Goal: Task Accomplishment & Management: Use online tool/utility

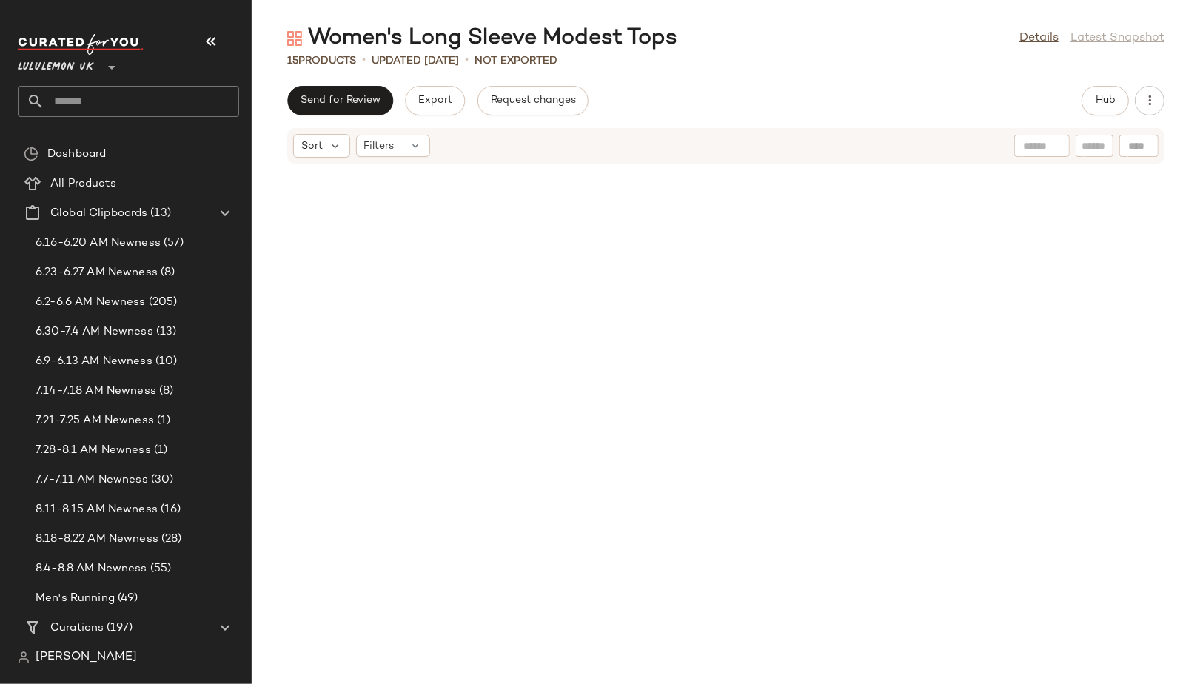
scroll to position [314, 0]
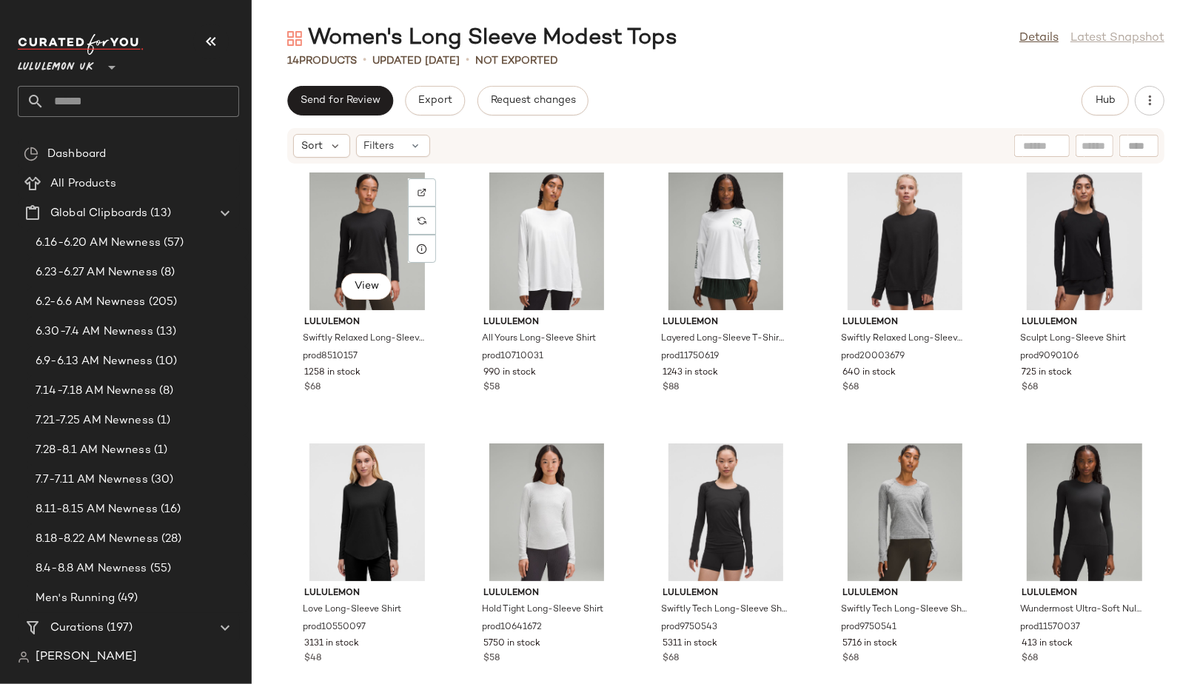
scroll to position [302, 0]
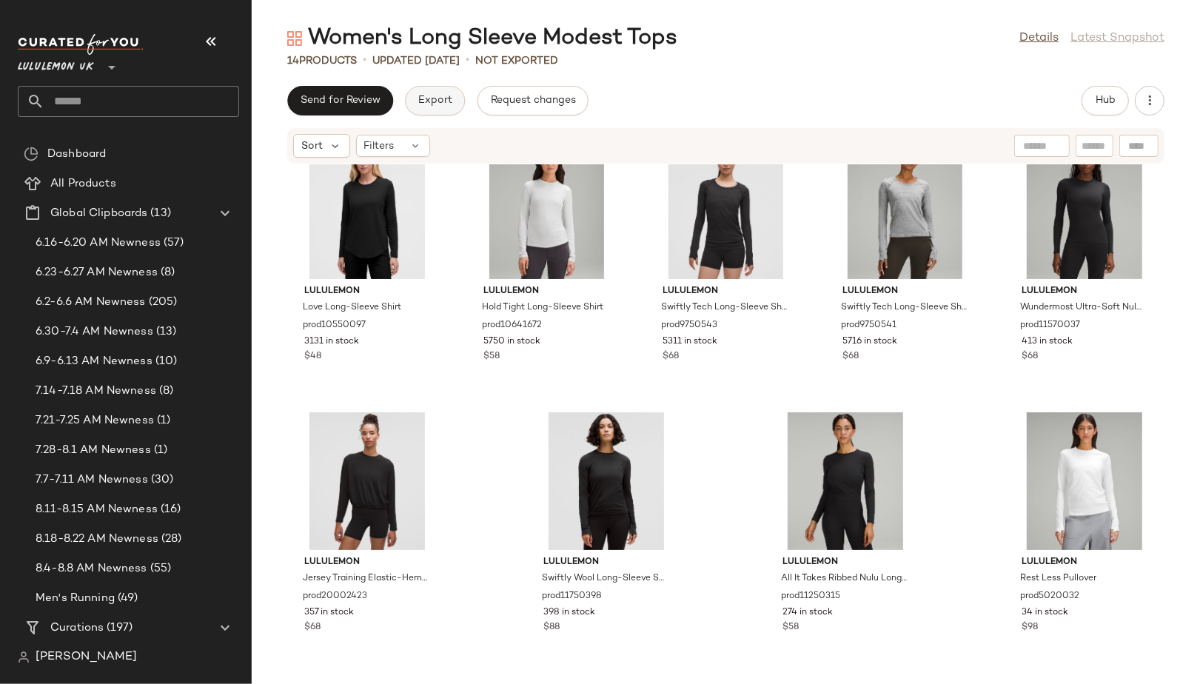
click at [428, 104] on span "Export" at bounding box center [434, 101] width 35 height 12
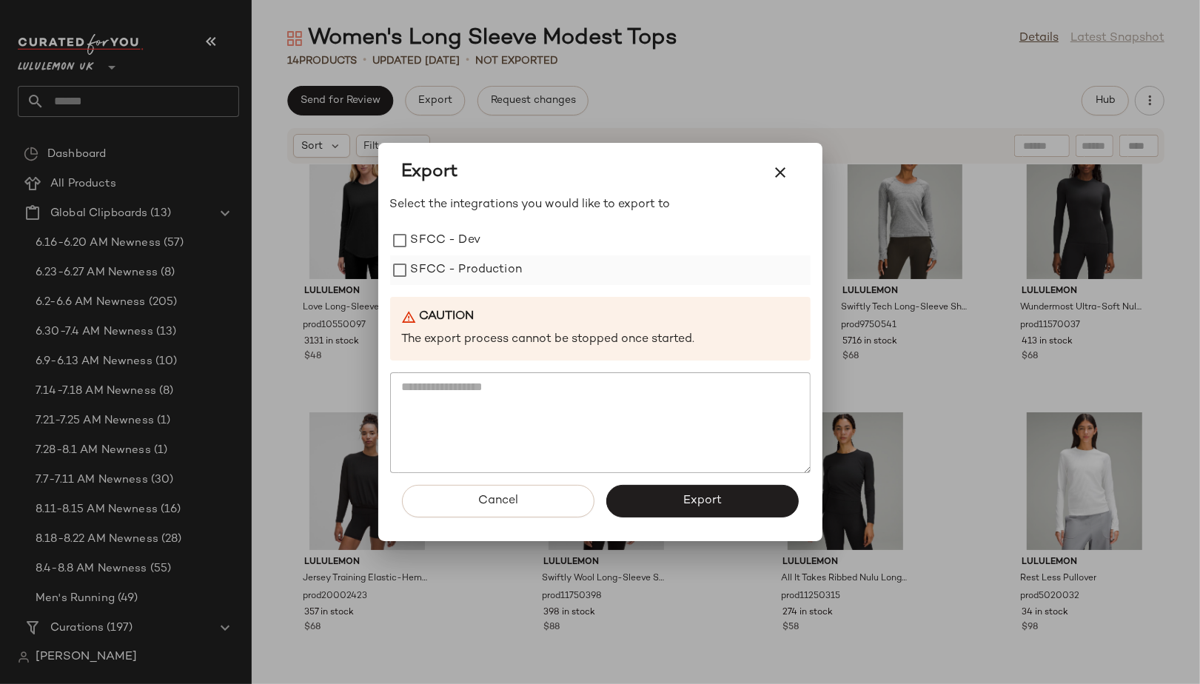
click at [511, 274] on label "SFCC - Production" at bounding box center [467, 270] width 112 height 30
click at [667, 504] on button "Export" at bounding box center [702, 501] width 192 height 33
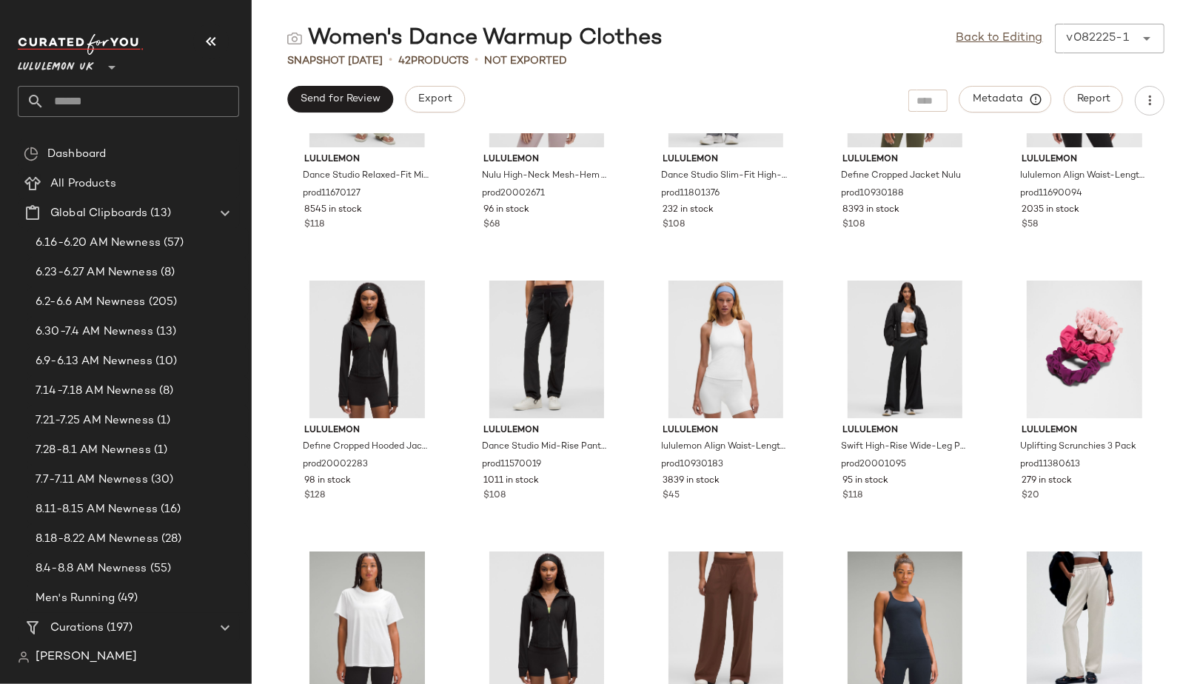
scroll to position [417, 0]
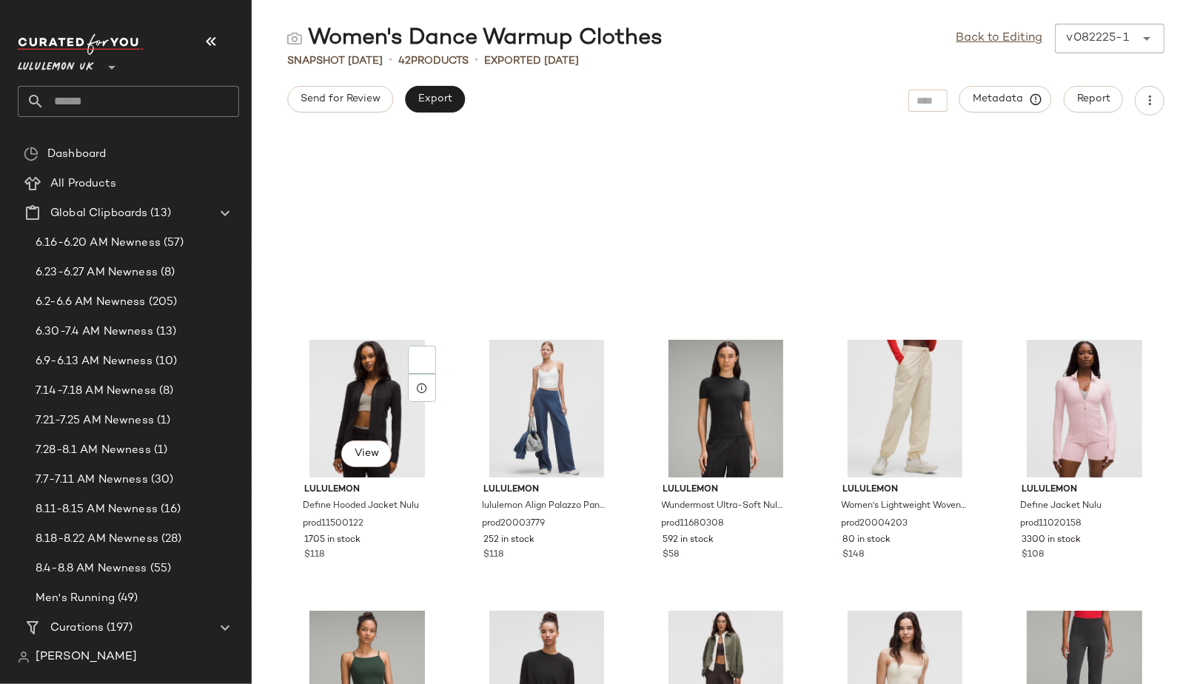
scroll to position [1475, 0]
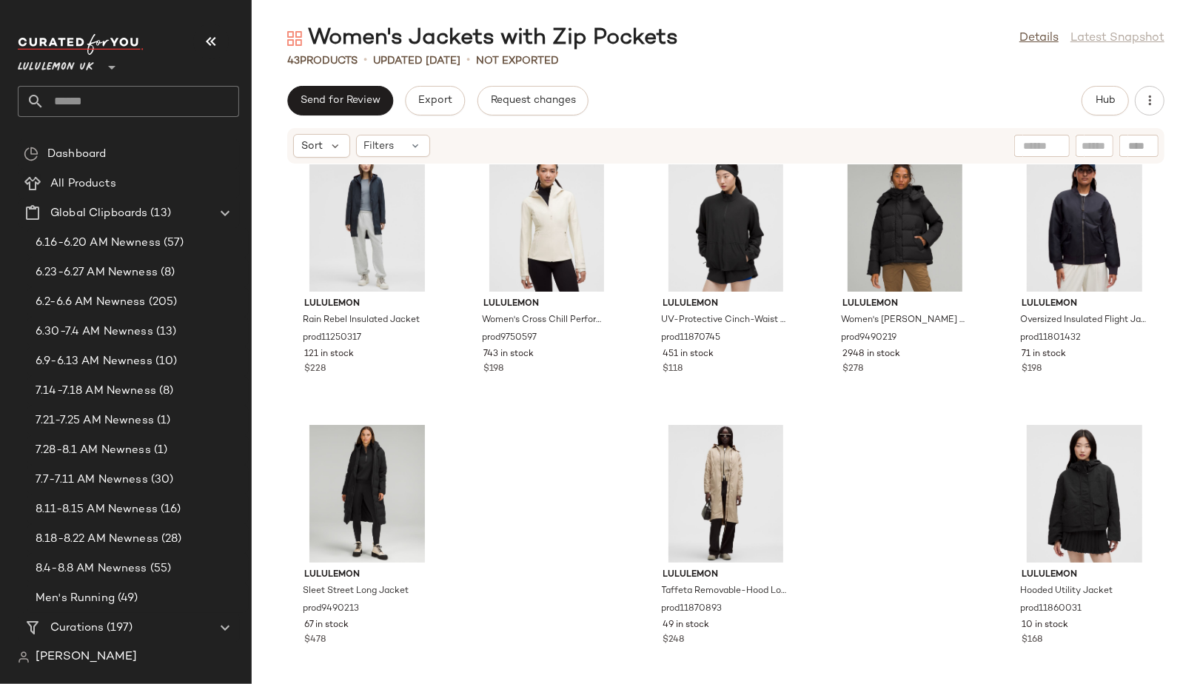
scroll to position [1939, 0]
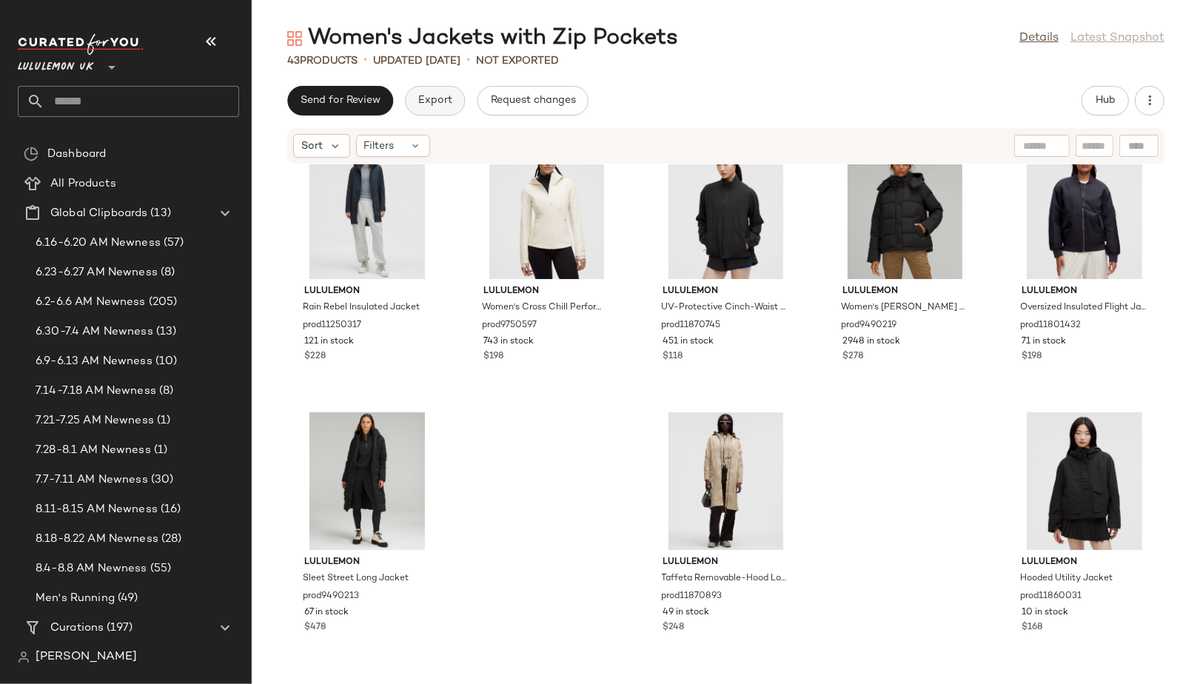
click at [419, 104] on span "Export" at bounding box center [434, 101] width 35 height 12
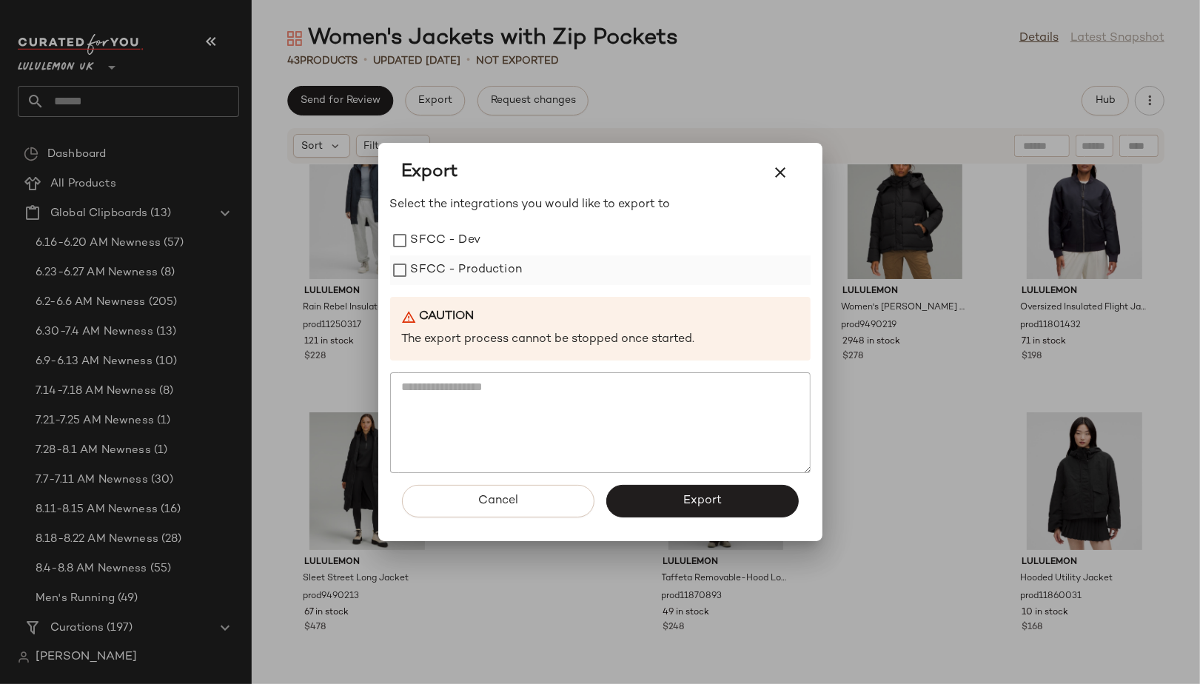
click at [431, 271] on label "SFCC - Production" at bounding box center [467, 270] width 112 height 30
click at [682, 498] on span "Export" at bounding box center [701, 501] width 39 height 14
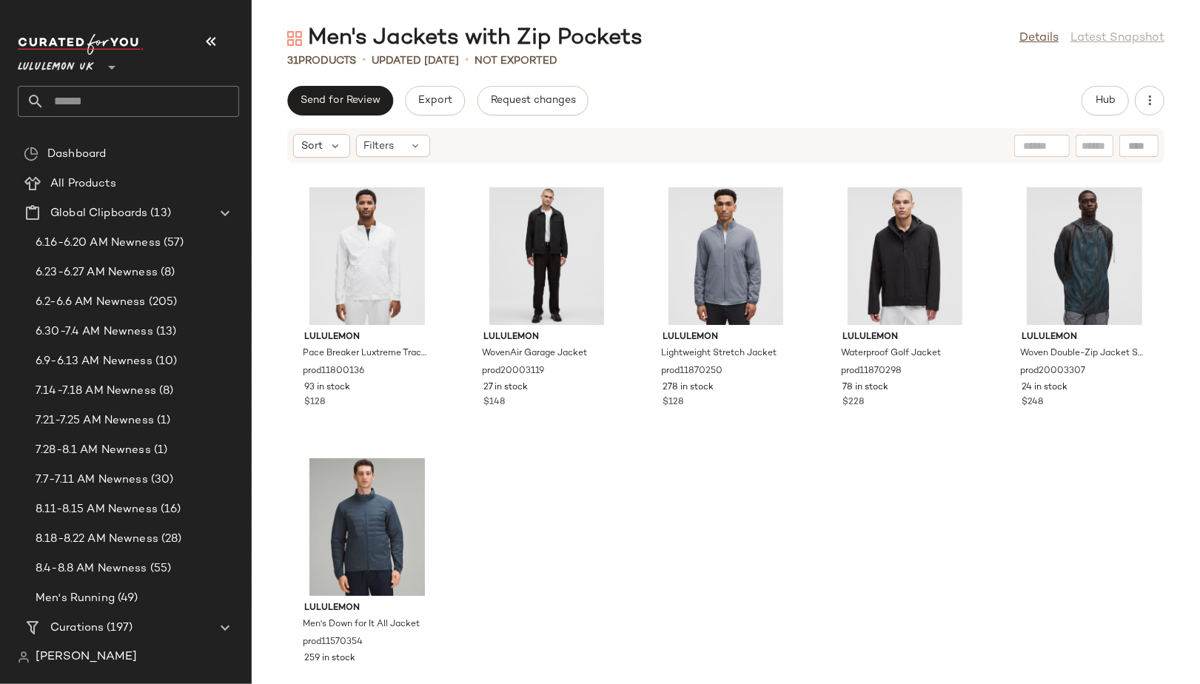
scroll to position [1397, 0]
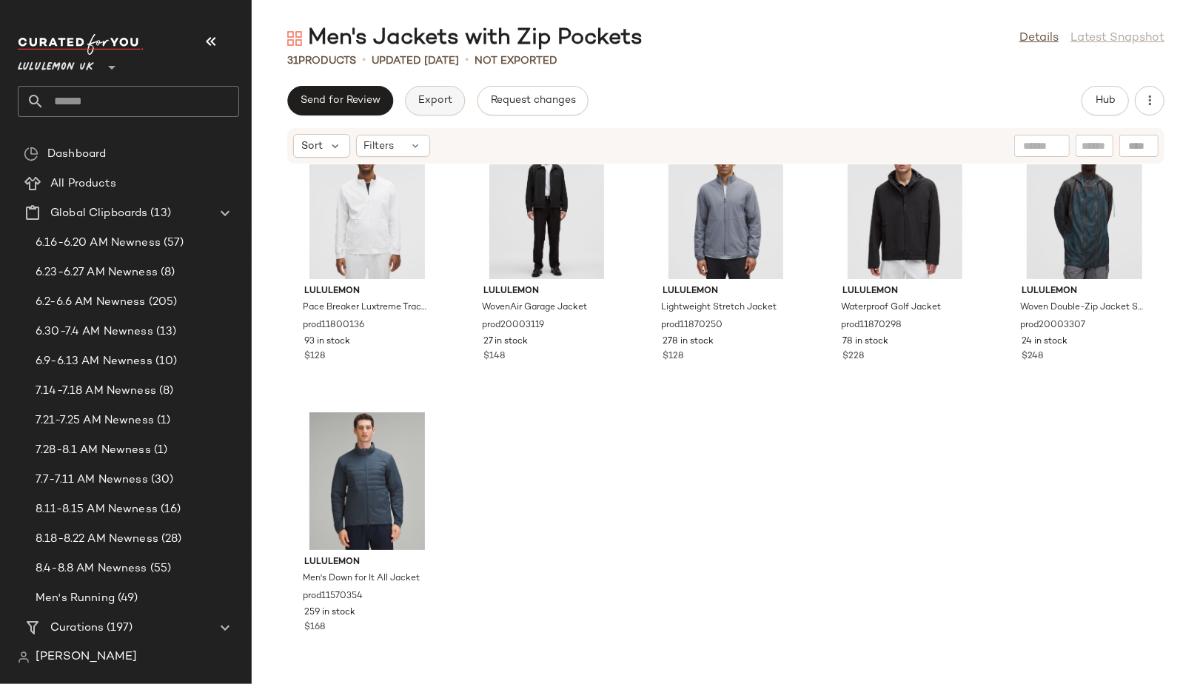
click at [430, 95] on span "Export" at bounding box center [434, 101] width 35 height 12
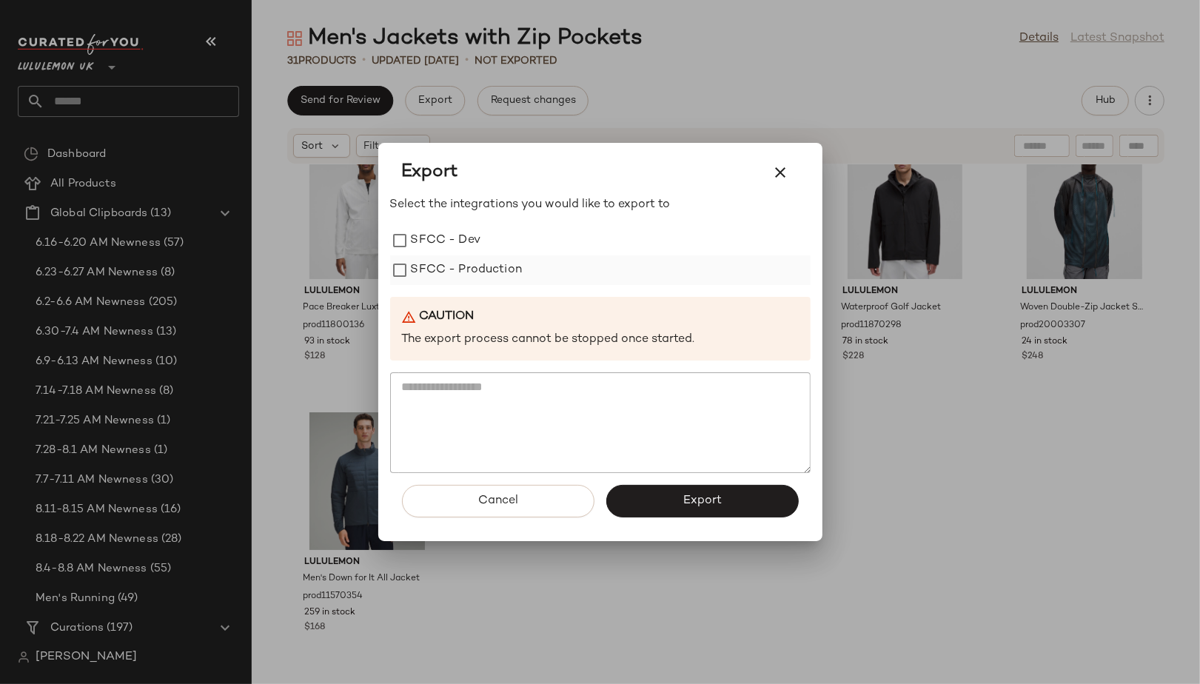
click at [497, 283] on label "SFCC - Production" at bounding box center [467, 270] width 112 height 30
click at [630, 494] on button "Export" at bounding box center [702, 501] width 192 height 33
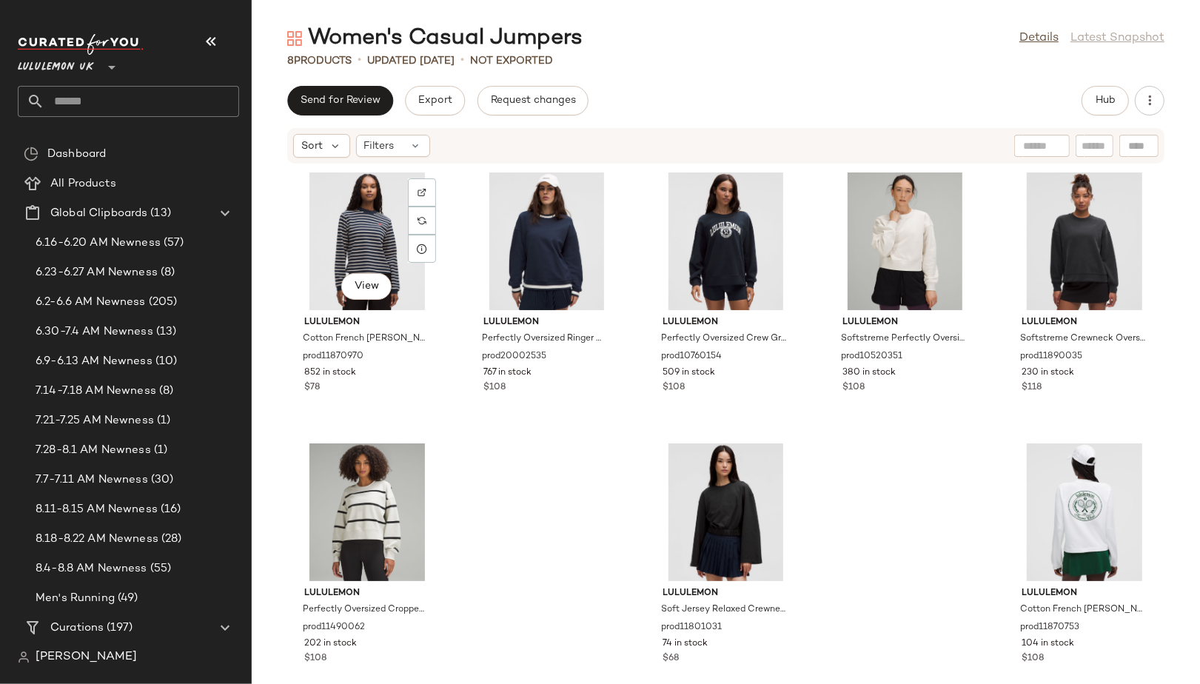
scroll to position [30, 0]
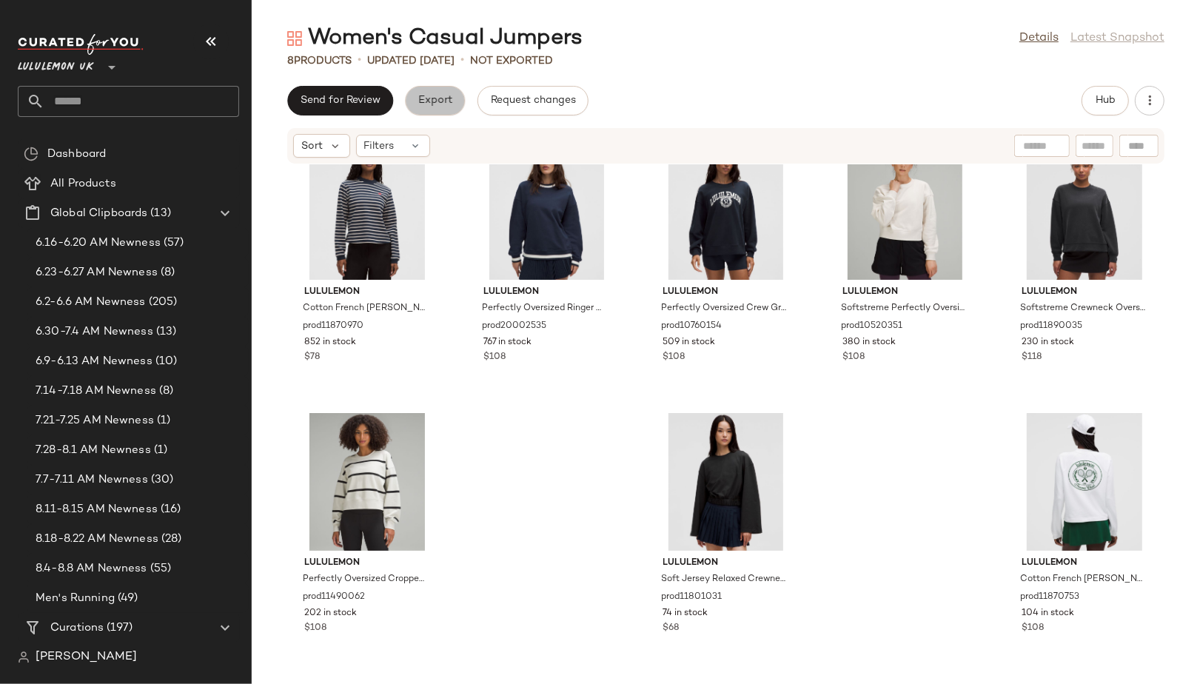
click at [423, 109] on button "Export" at bounding box center [435, 101] width 60 height 30
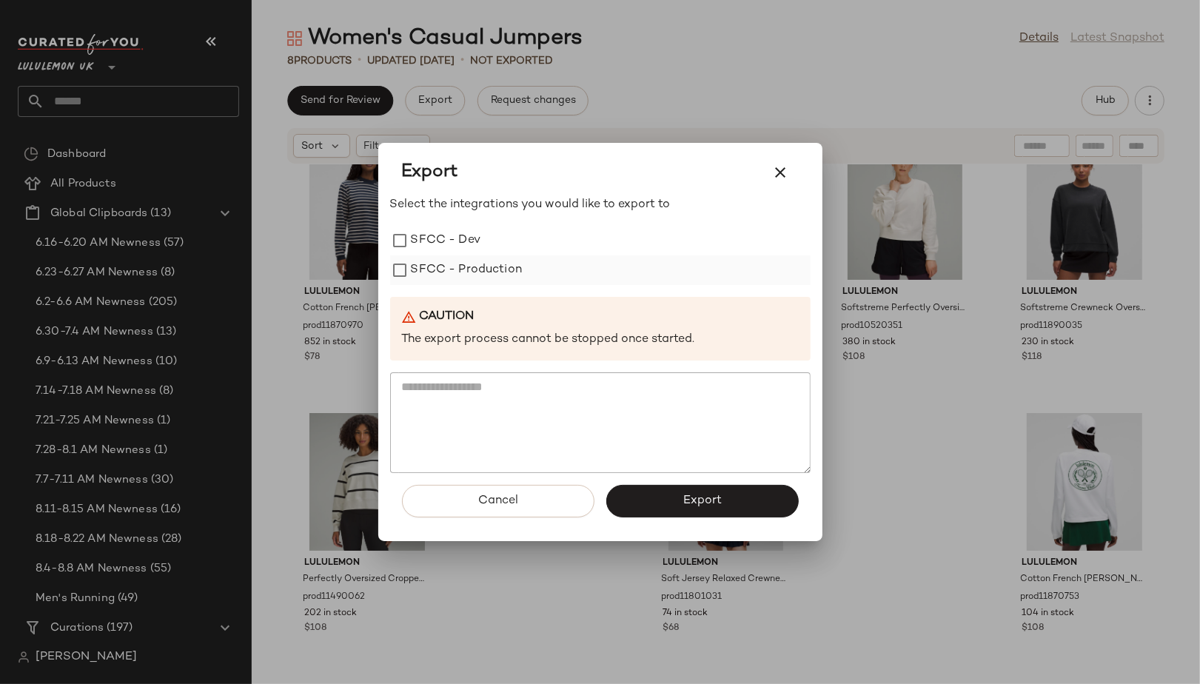
click at [462, 260] on label "SFCC - Production" at bounding box center [467, 270] width 112 height 30
click at [636, 506] on button "Export" at bounding box center [702, 501] width 192 height 33
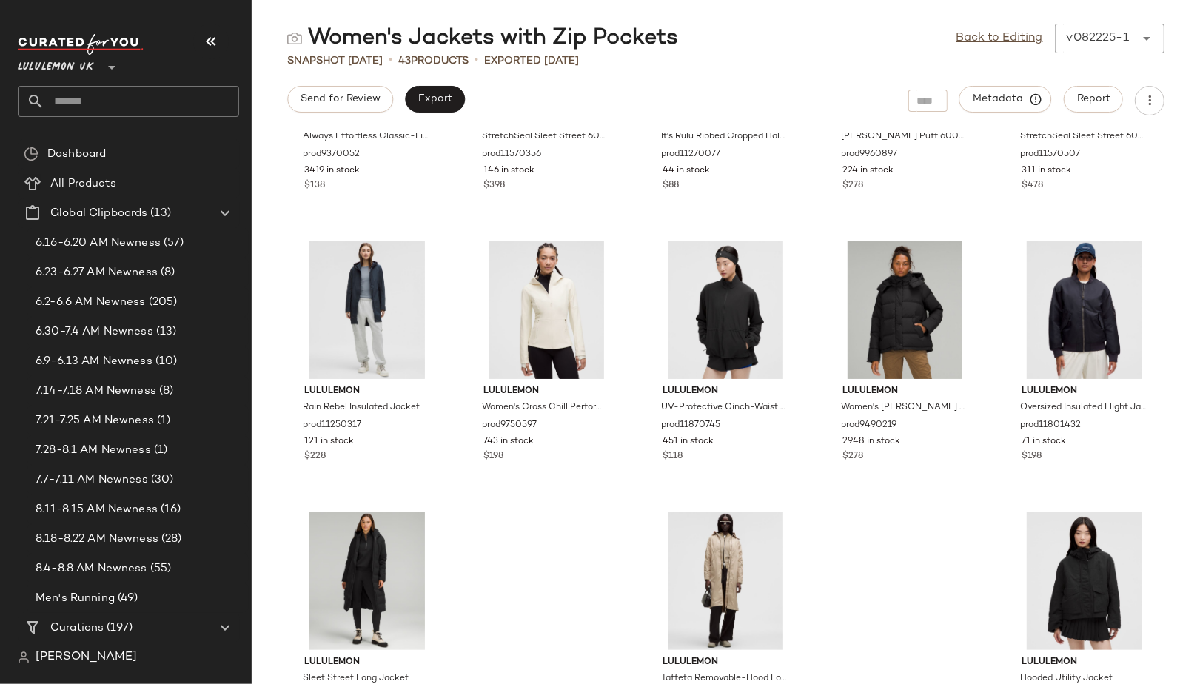
scroll to position [1890, 0]
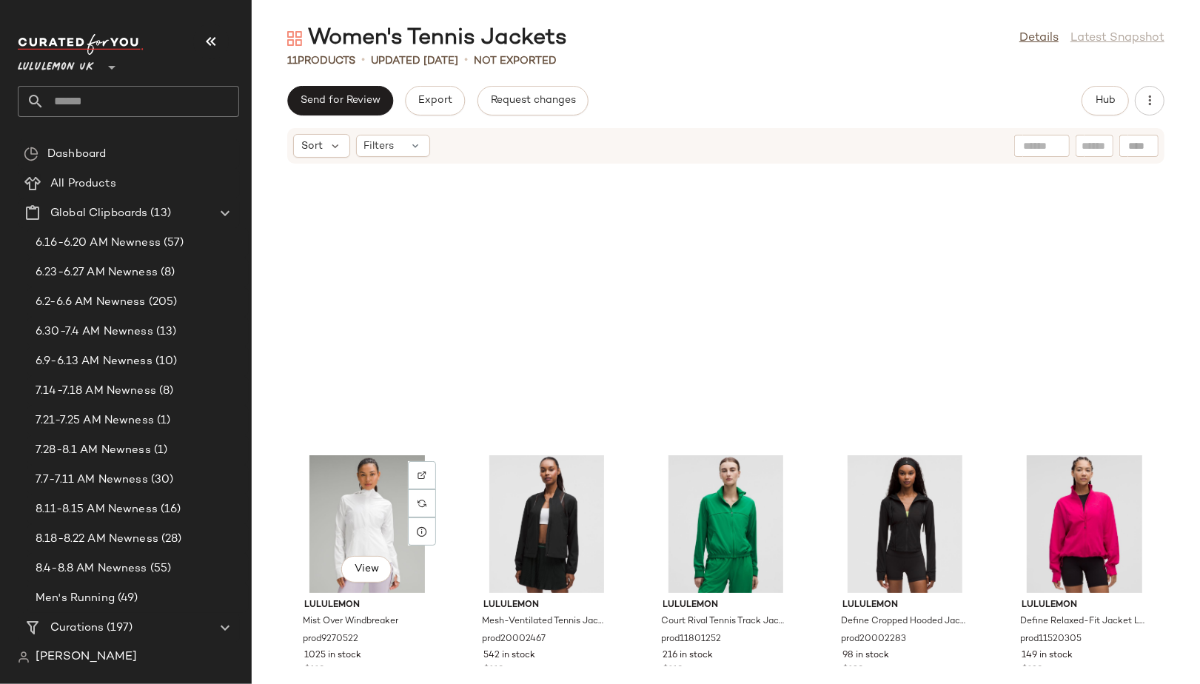
scroll to position [313, 0]
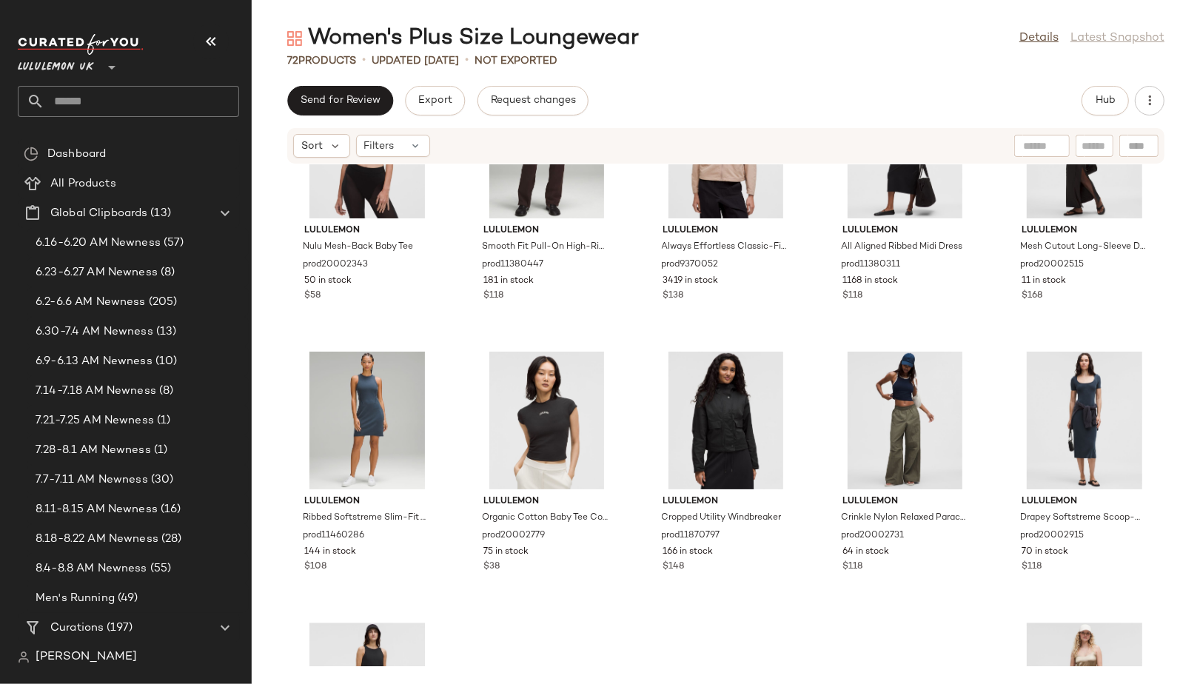
scroll to position [3367, 0]
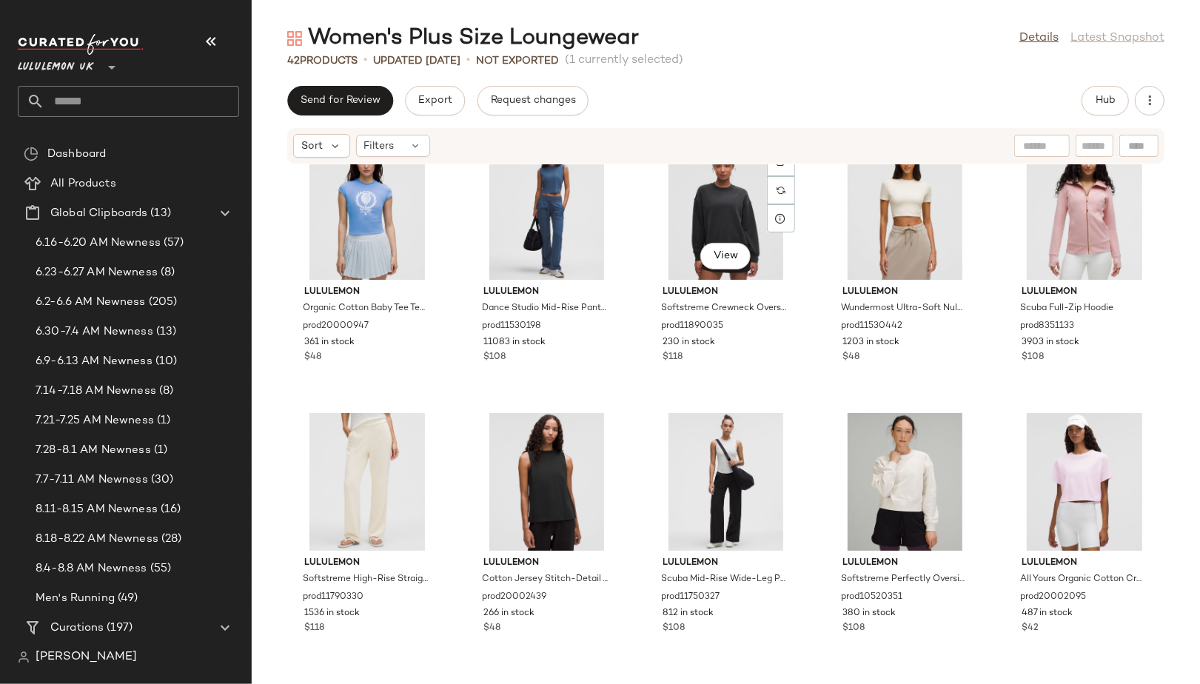
scroll to position [855, 0]
click at [898, 259] on span "View" at bounding box center [904, 255] width 25 height 12
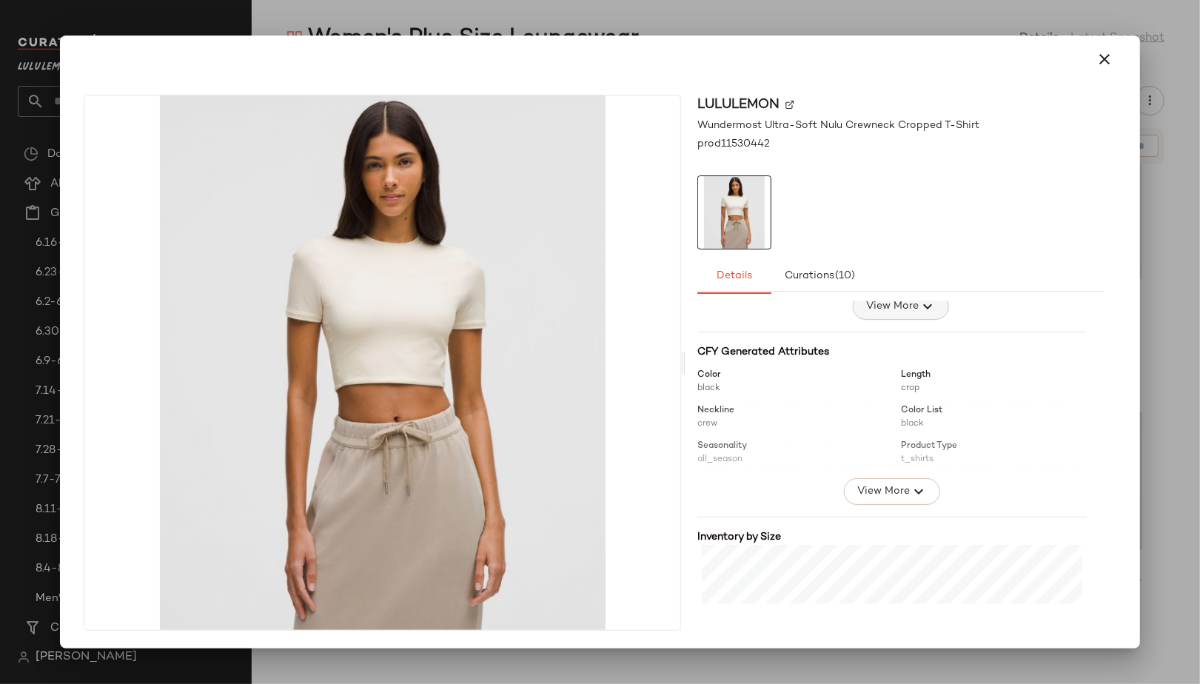
scroll to position [320, 0]
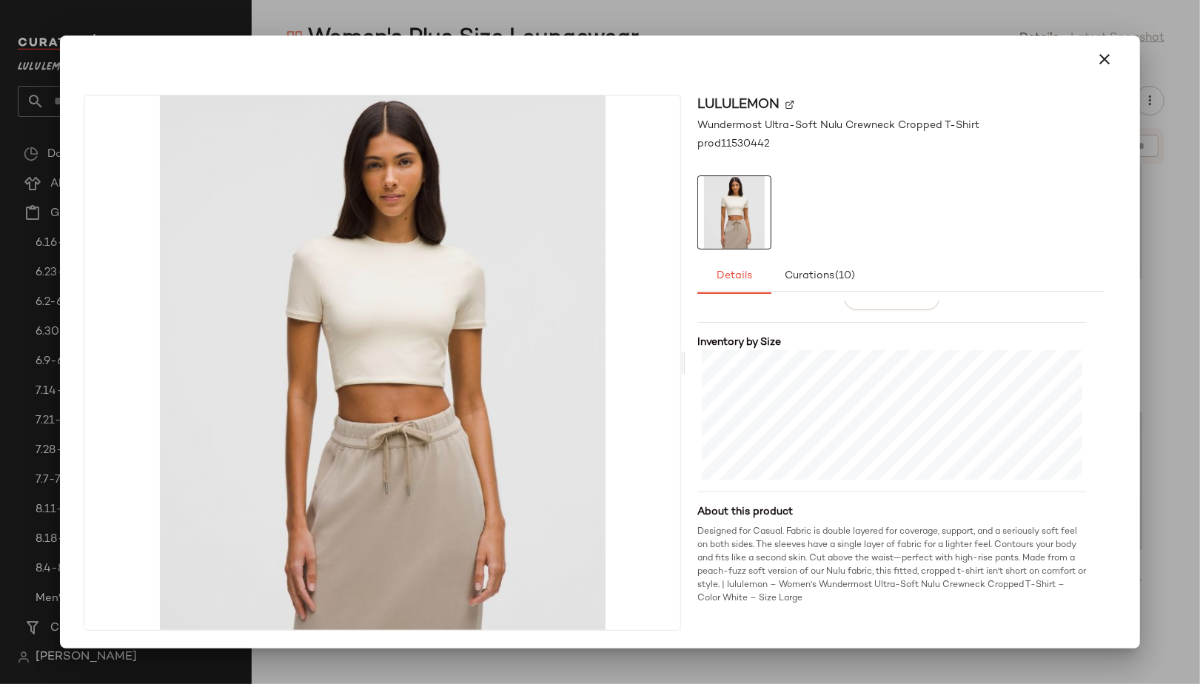
click at [1160, 424] on div at bounding box center [600, 342] width 1200 height 684
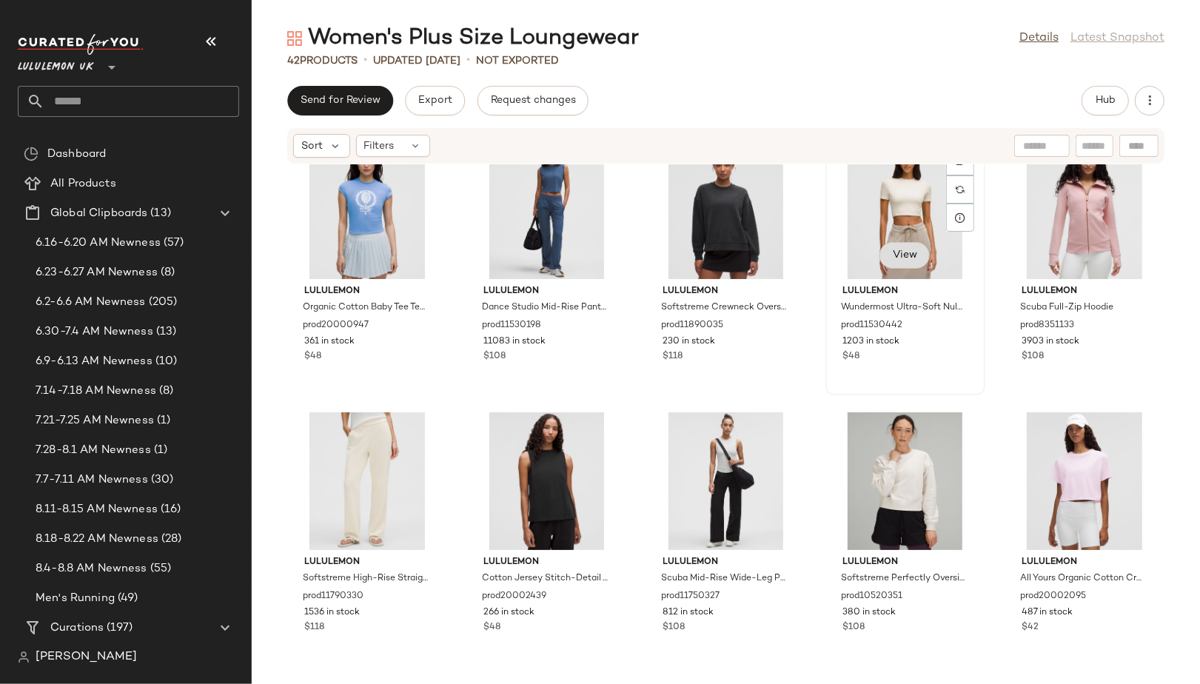
click at [901, 265] on button "View" at bounding box center [904, 255] width 50 height 27
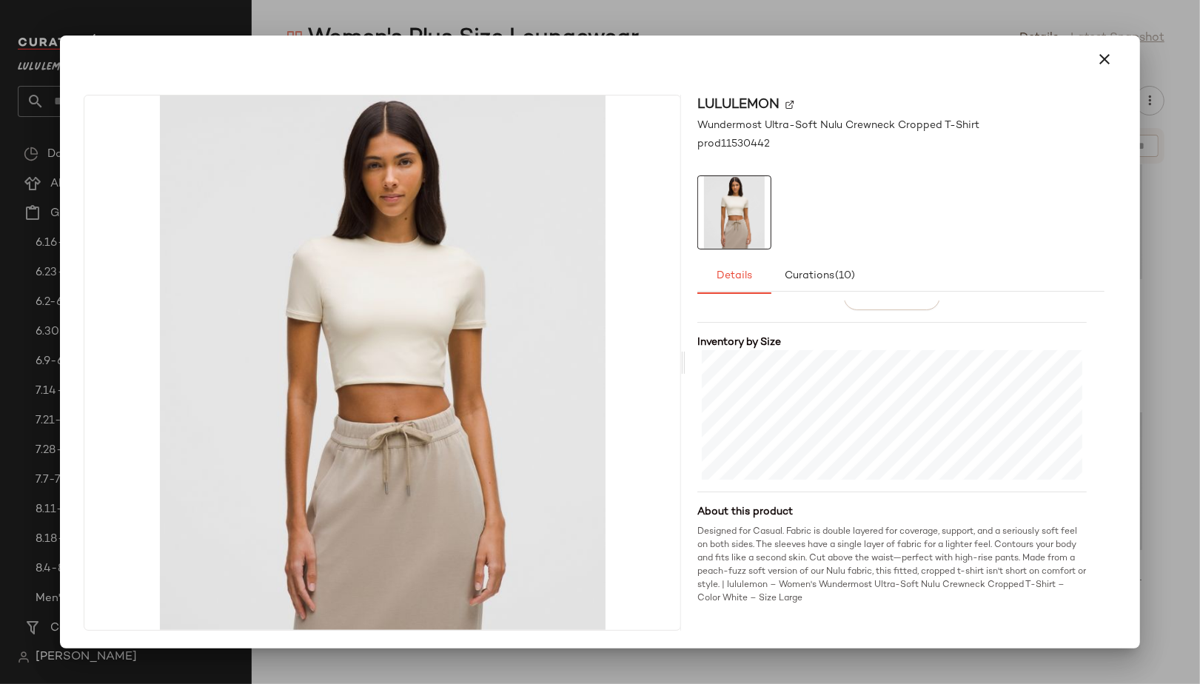
click at [766, 668] on div at bounding box center [600, 342] width 1200 height 684
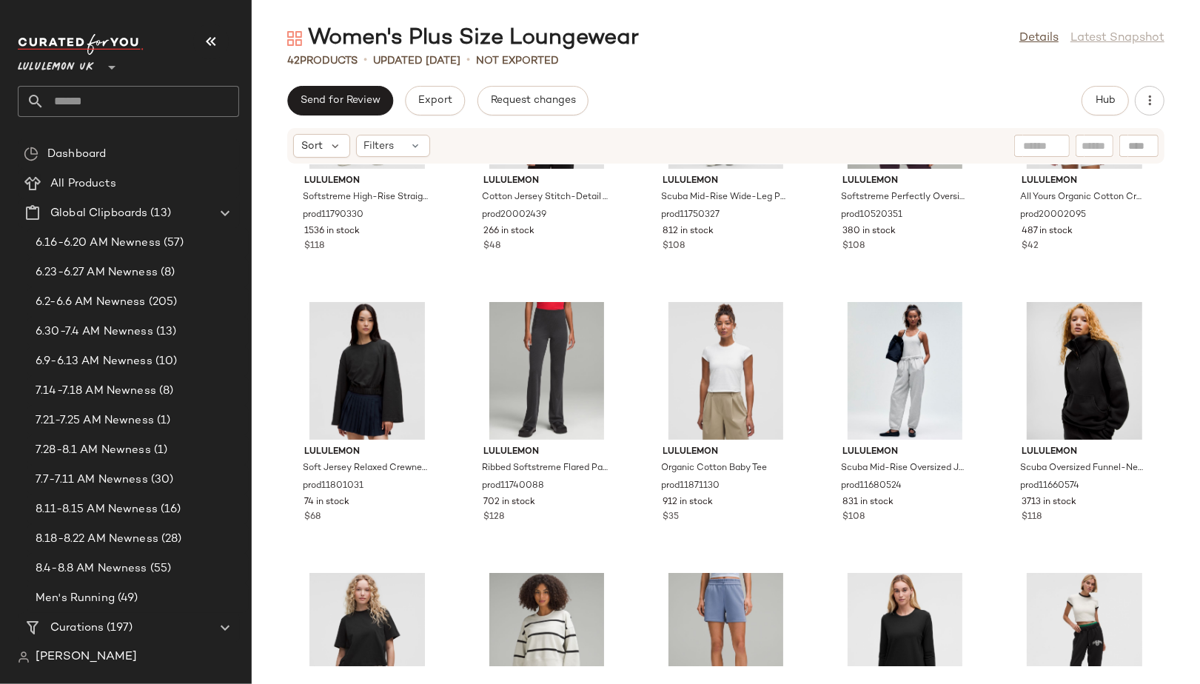
scroll to position [753, 0]
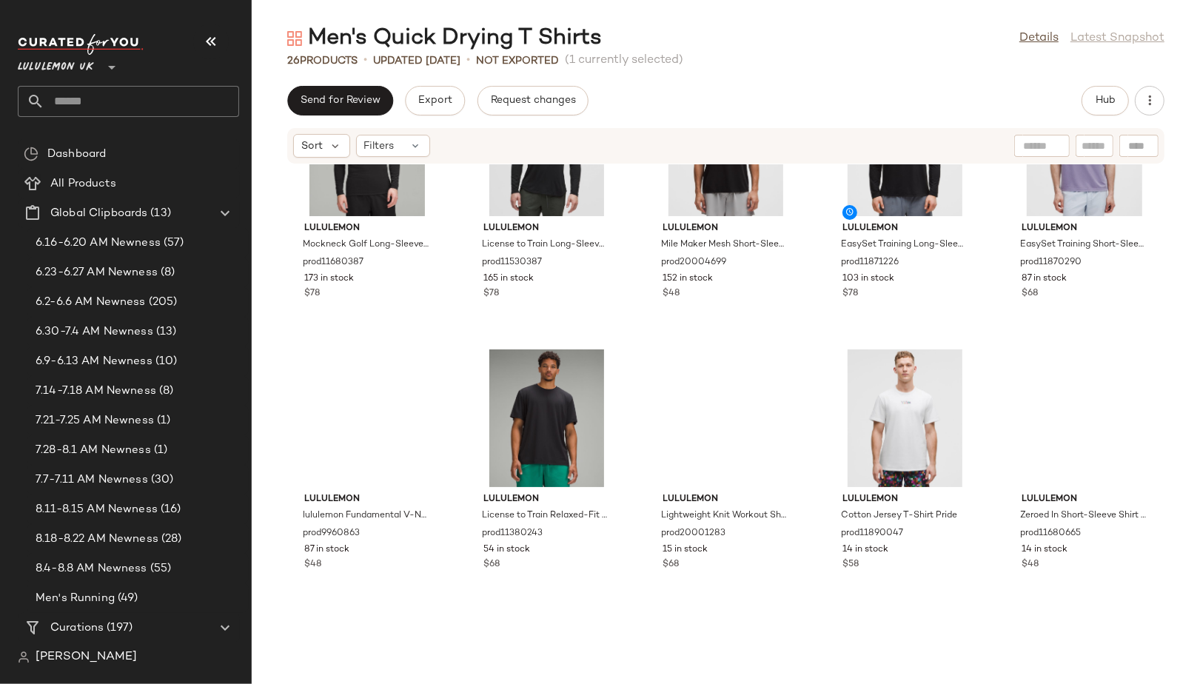
scroll to position [1126, 0]
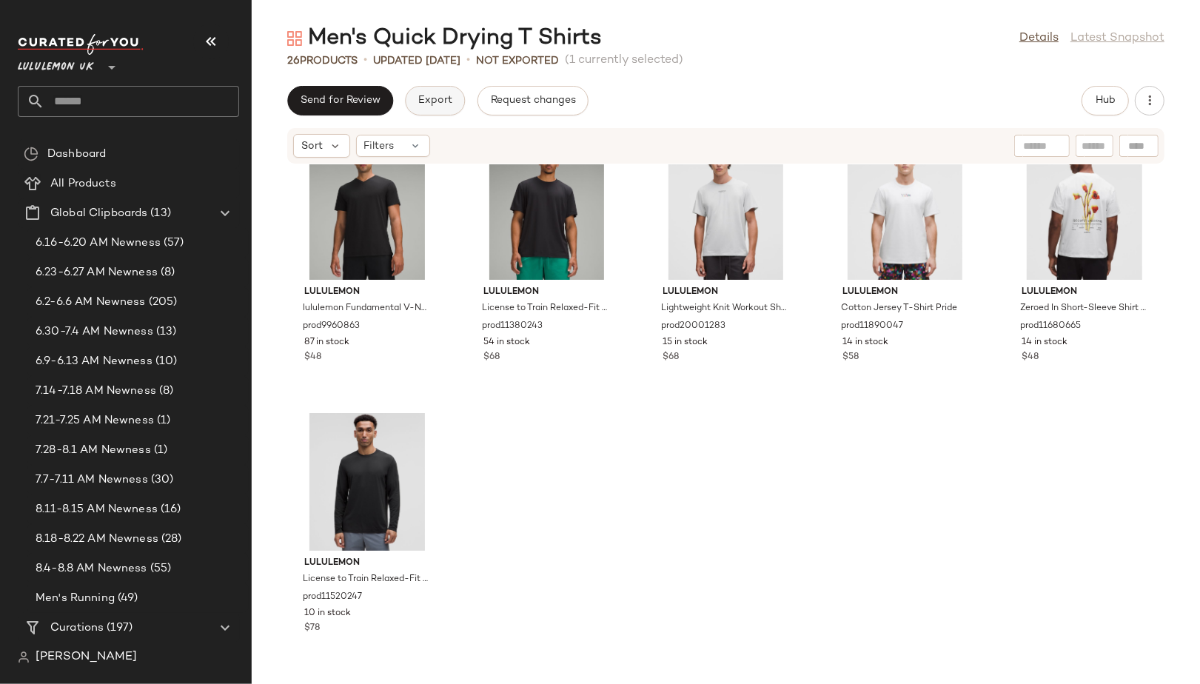
click at [417, 107] on button "Export" at bounding box center [435, 101] width 60 height 30
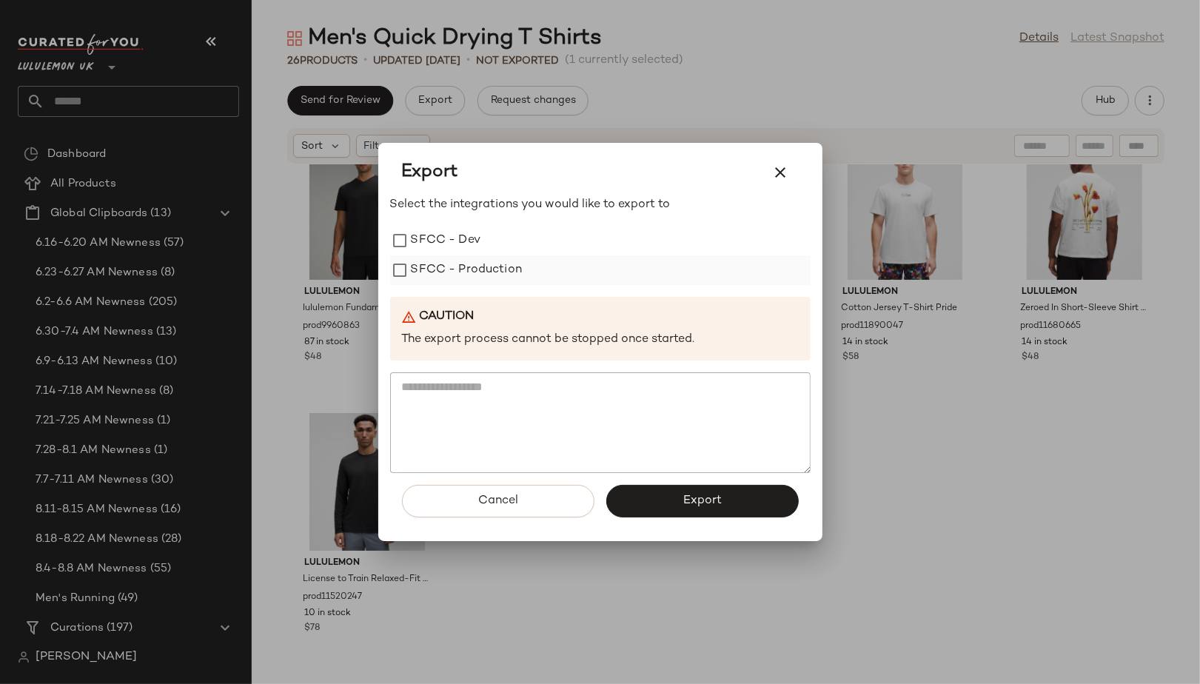
click at [468, 281] on label "SFCC - Production" at bounding box center [467, 270] width 112 height 30
click at [635, 503] on button "Export" at bounding box center [702, 501] width 192 height 33
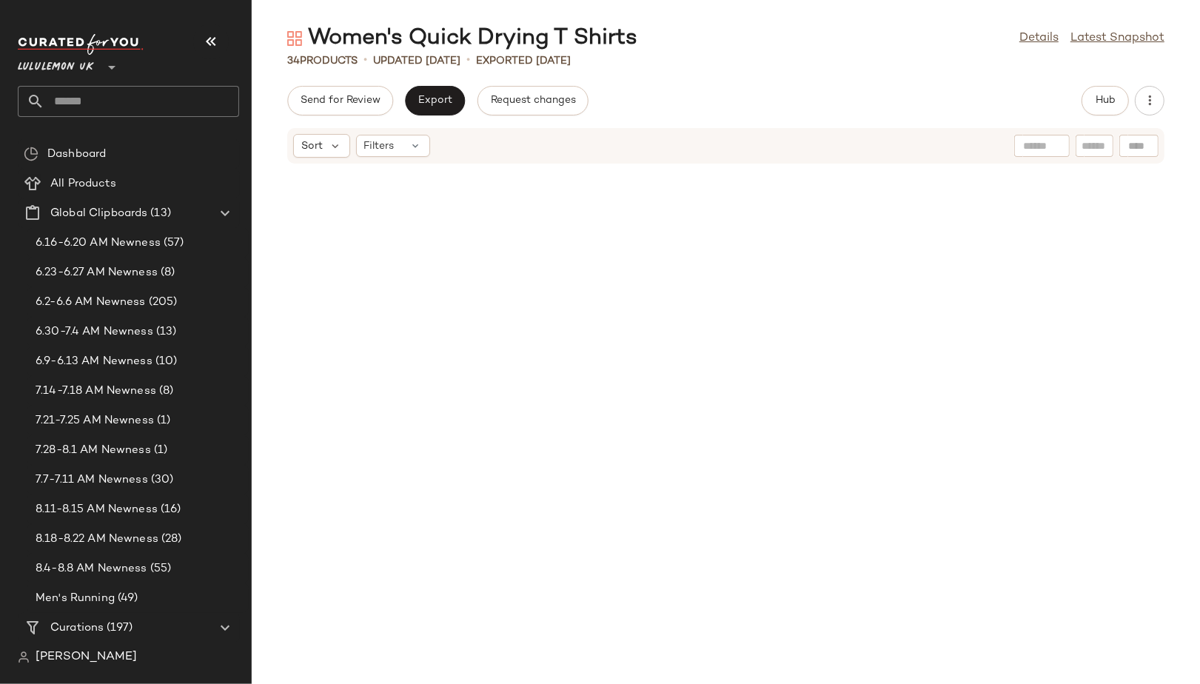
scroll to position [1018, 0]
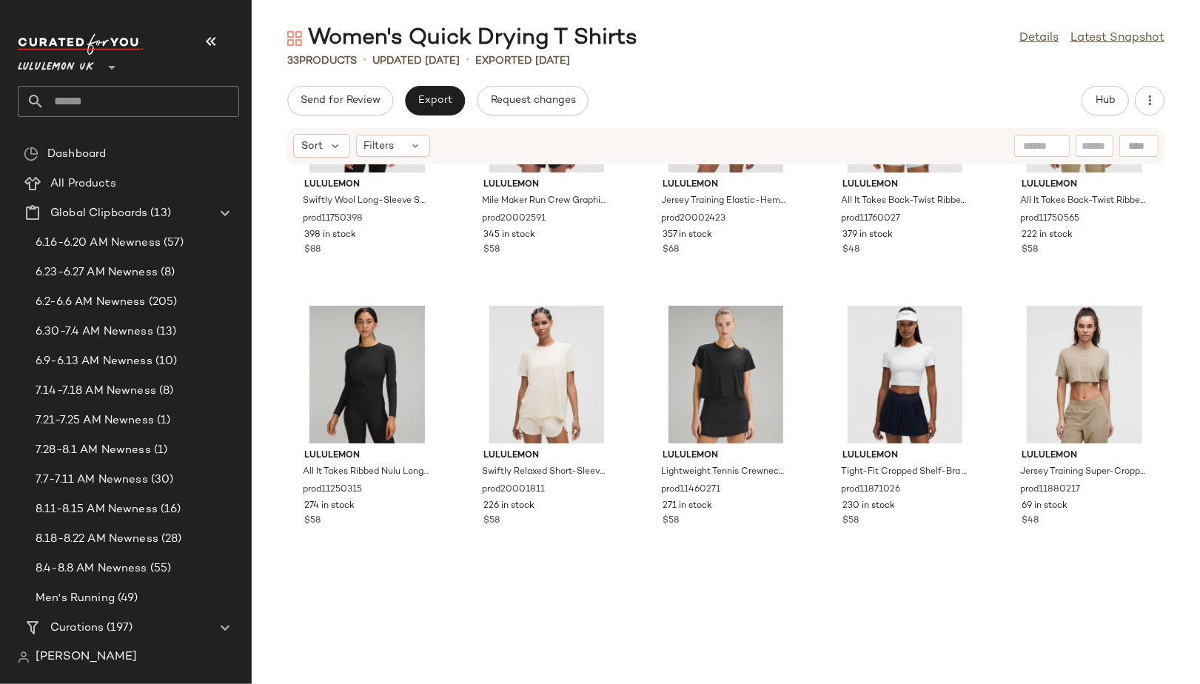
scroll to position [1397, 0]
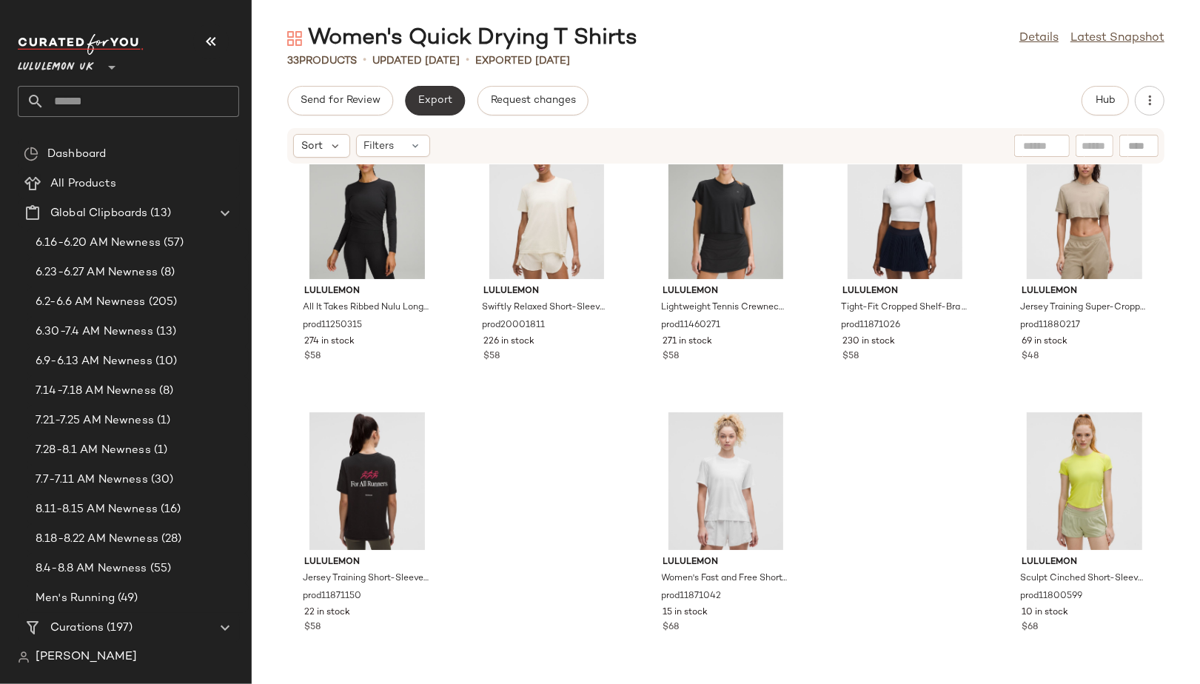
click at [433, 101] on span "Export" at bounding box center [434, 101] width 35 height 12
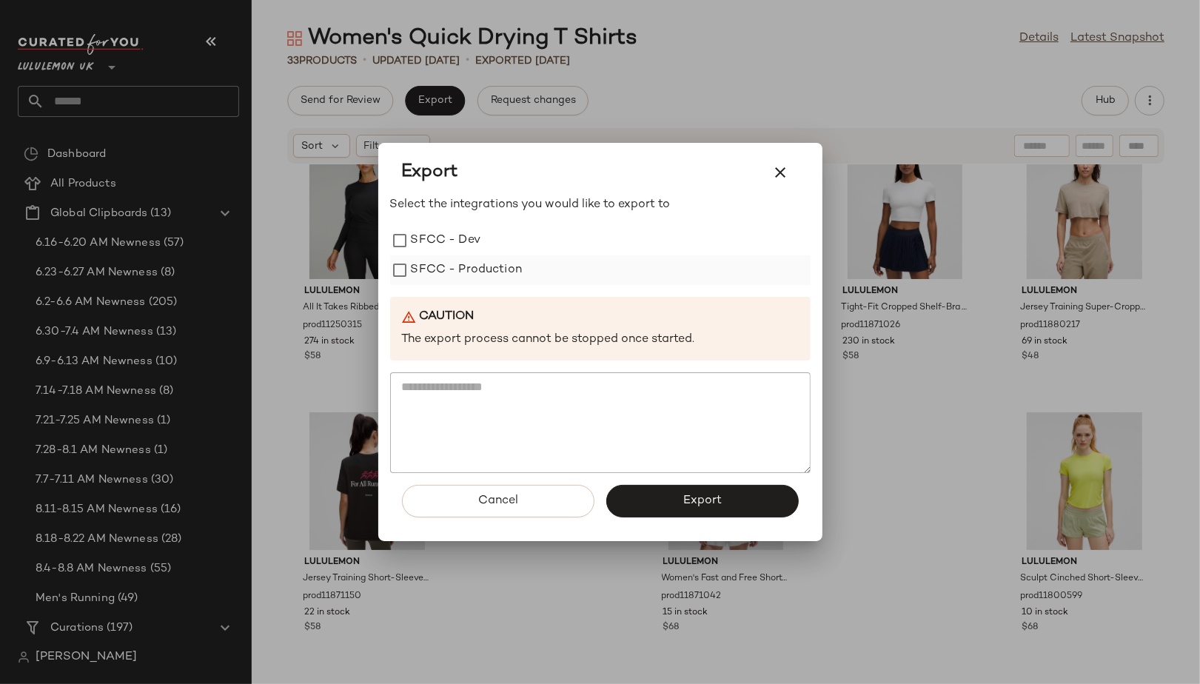
click at [508, 266] on label "SFCC - Production" at bounding box center [467, 270] width 112 height 30
click at [637, 488] on button "Export" at bounding box center [702, 501] width 192 height 33
